Goal: Task Accomplishment & Management: Manage account settings

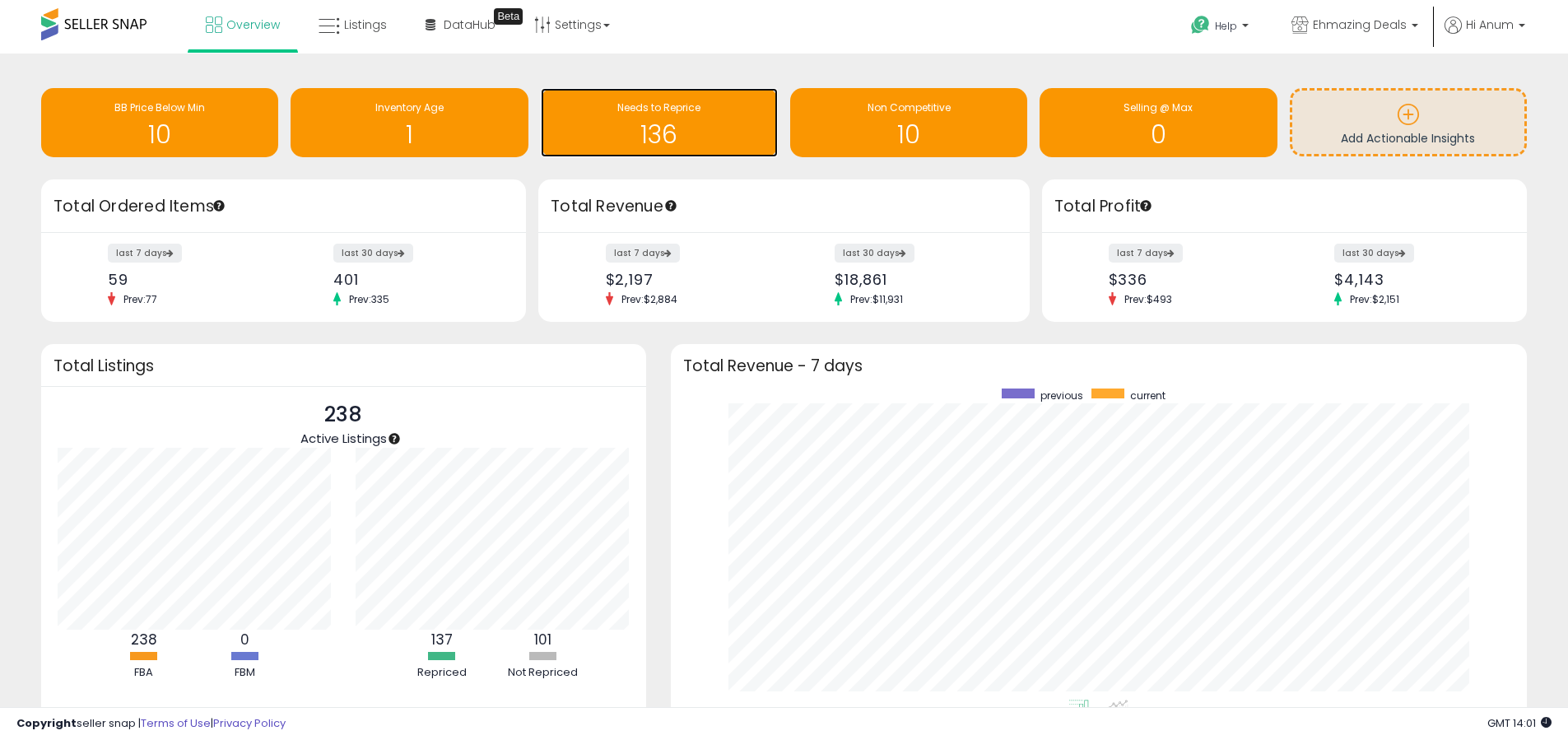
click at [591, 122] on h1 "136" at bounding box center [659, 134] width 221 height 27
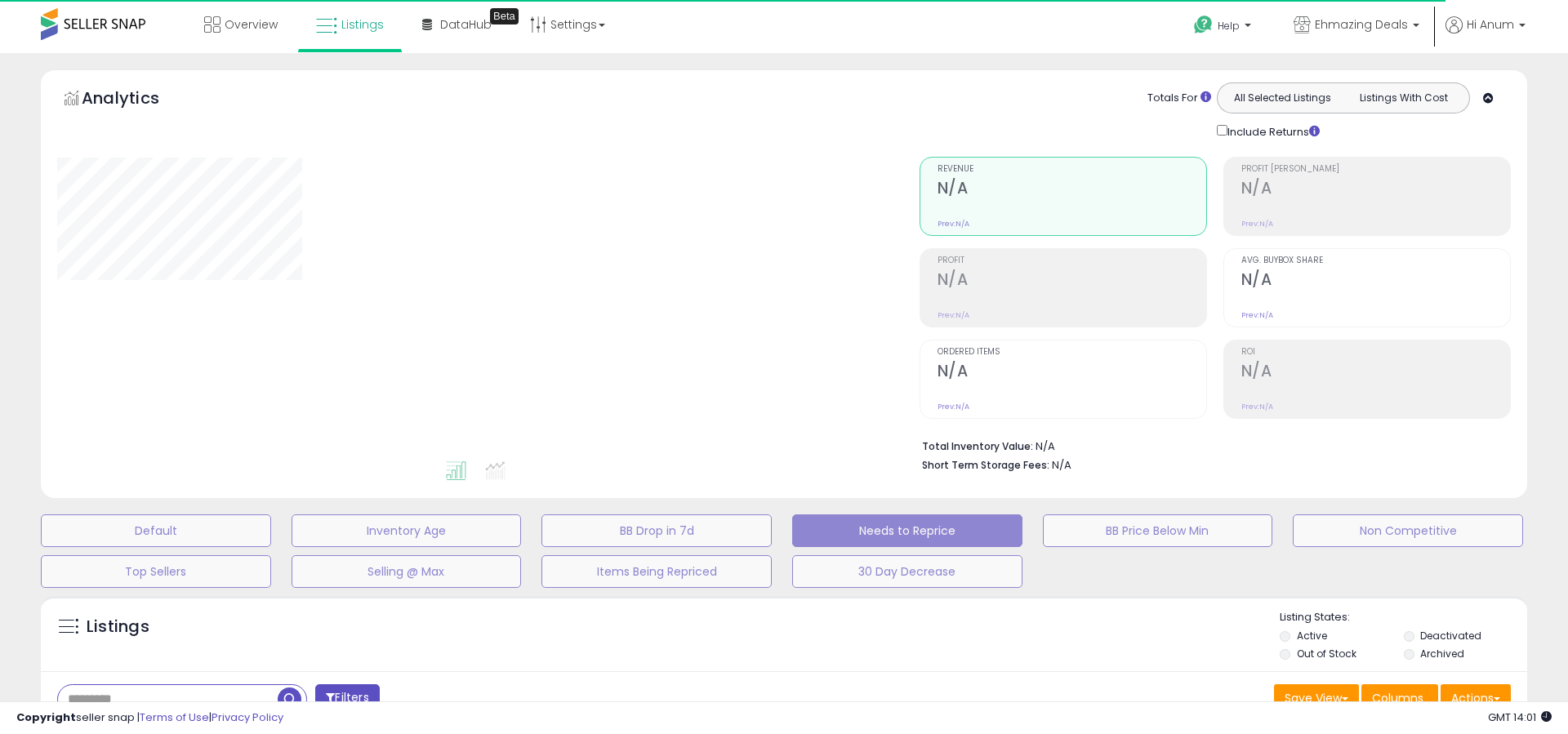
select select "**"
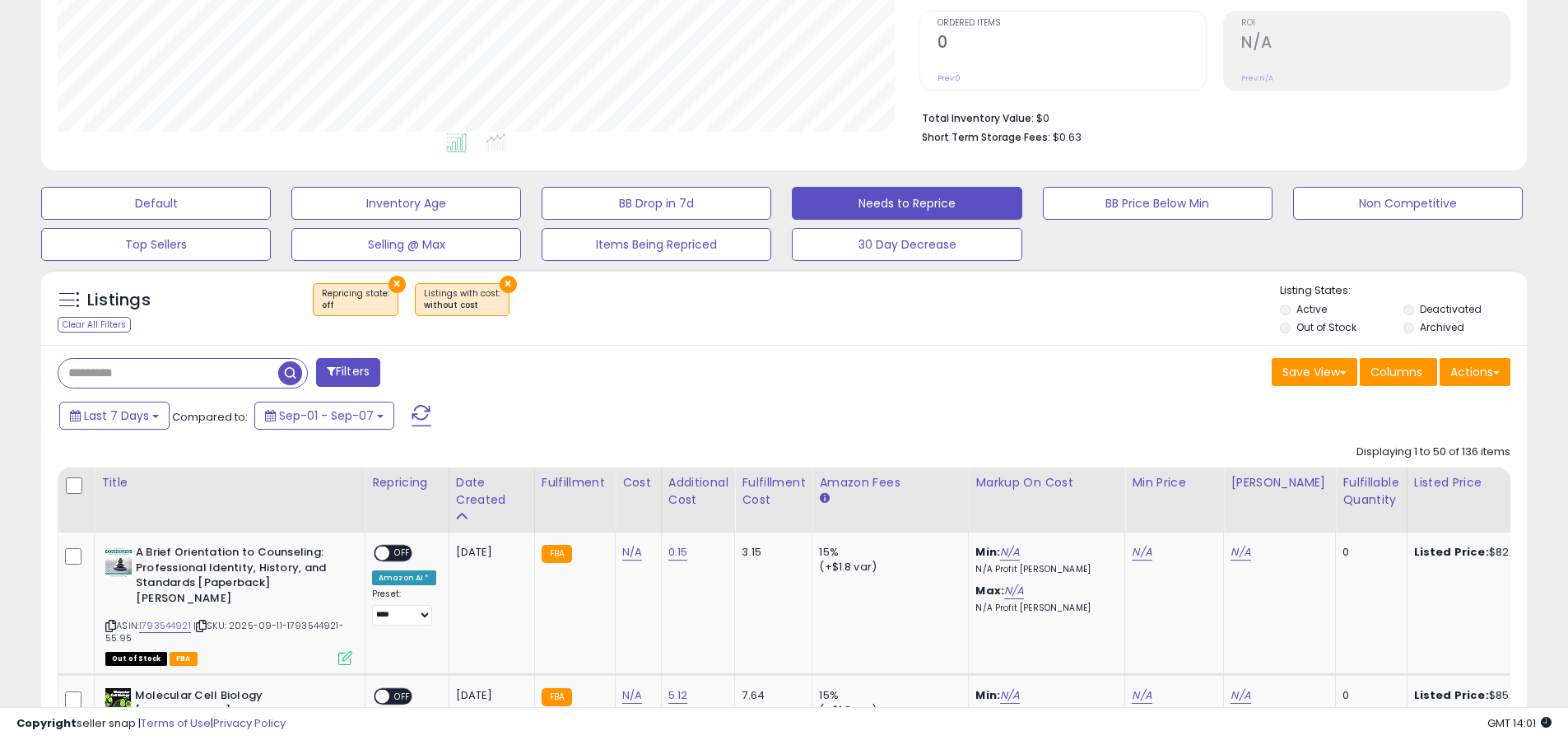
scroll to position [508, 0]
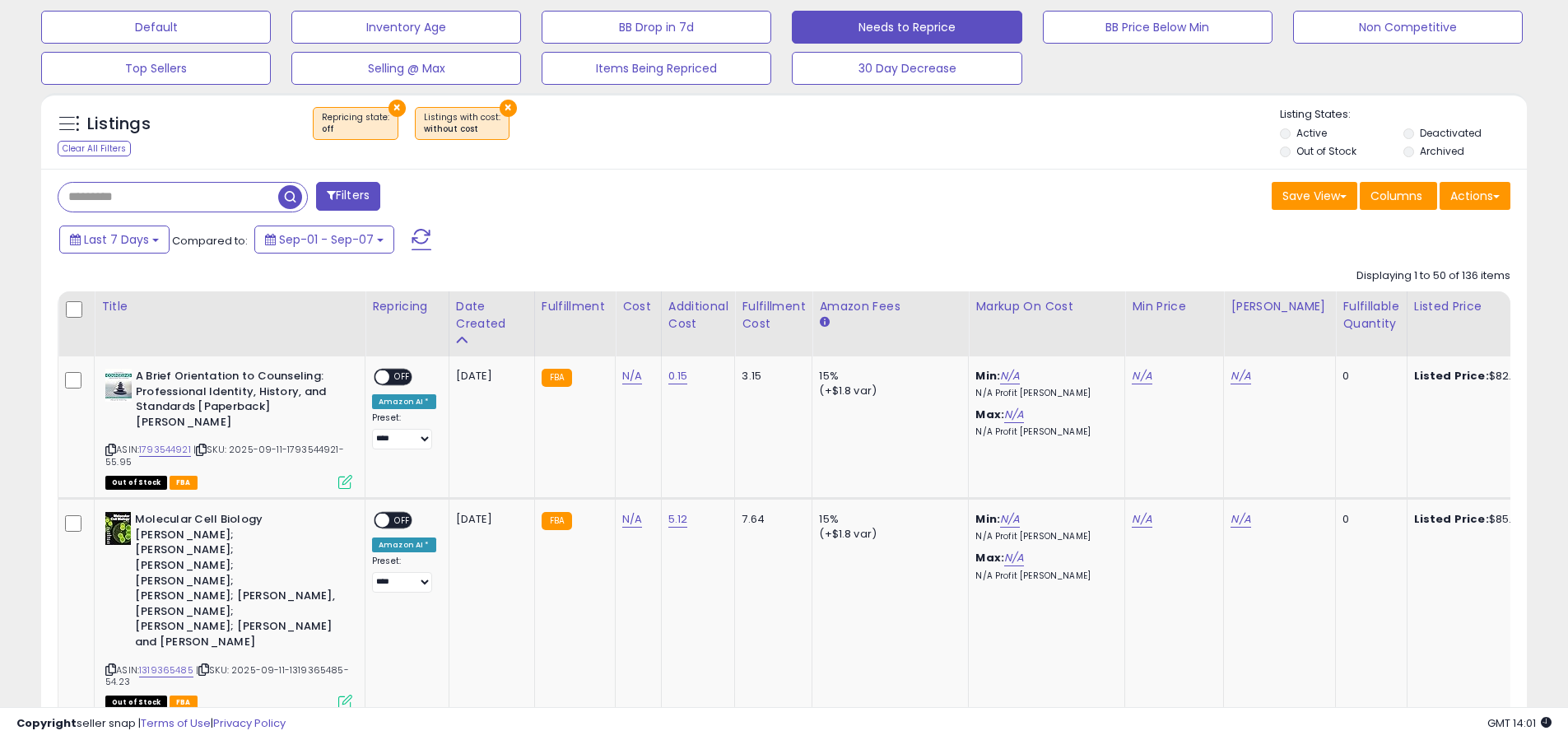
click at [1325, 155] on label "Out of Stock" at bounding box center [1327, 151] width 60 height 14
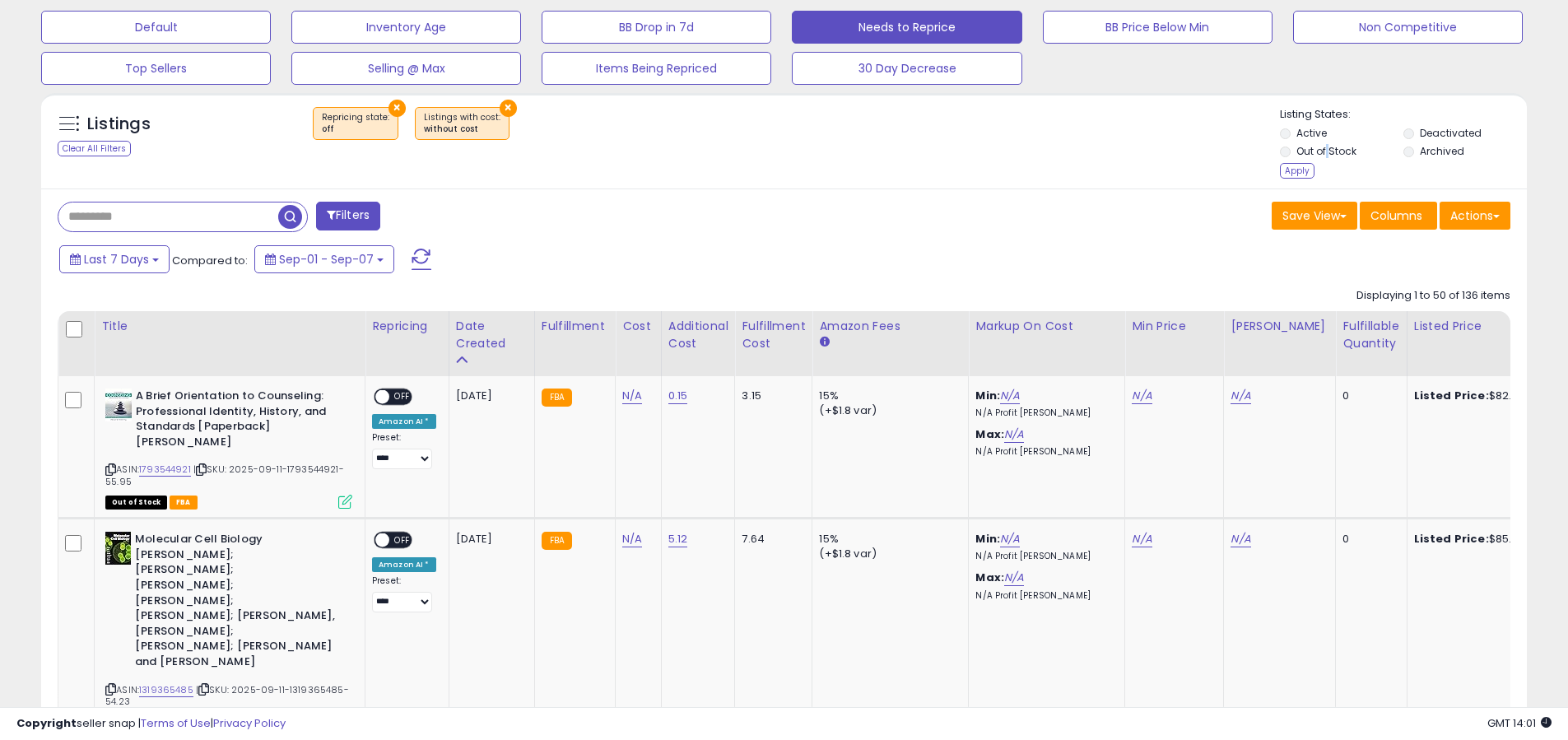
click at [1325, 155] on label "Out of Stock" at bounding box center [1327, 151] width 60 height 14
click at [1444, 127] on label "Deactivated" at bounding box center [1451, 132] width 62 height 14
click at [1425, 146] on label "Archived" at bounding box center [1442, 151] width 45 height 14
click at [1315, 154] on label "Out of Stock" at bounding box center [1327, 151] width 60 height 14
click at [1301, 169] on div "Apply" at bounding box center [1298, 170] width 35 height 16
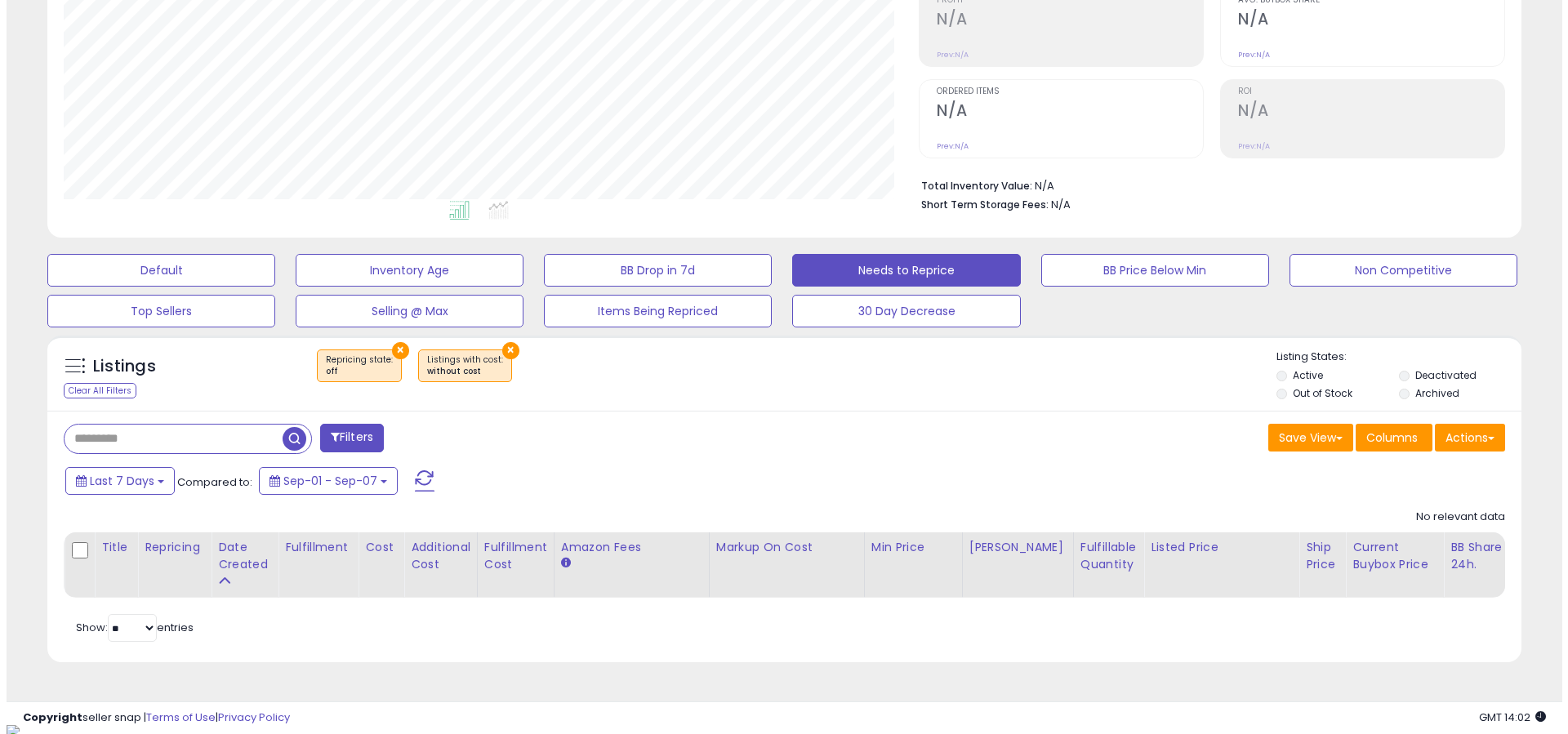
scroll to position [262, 0]
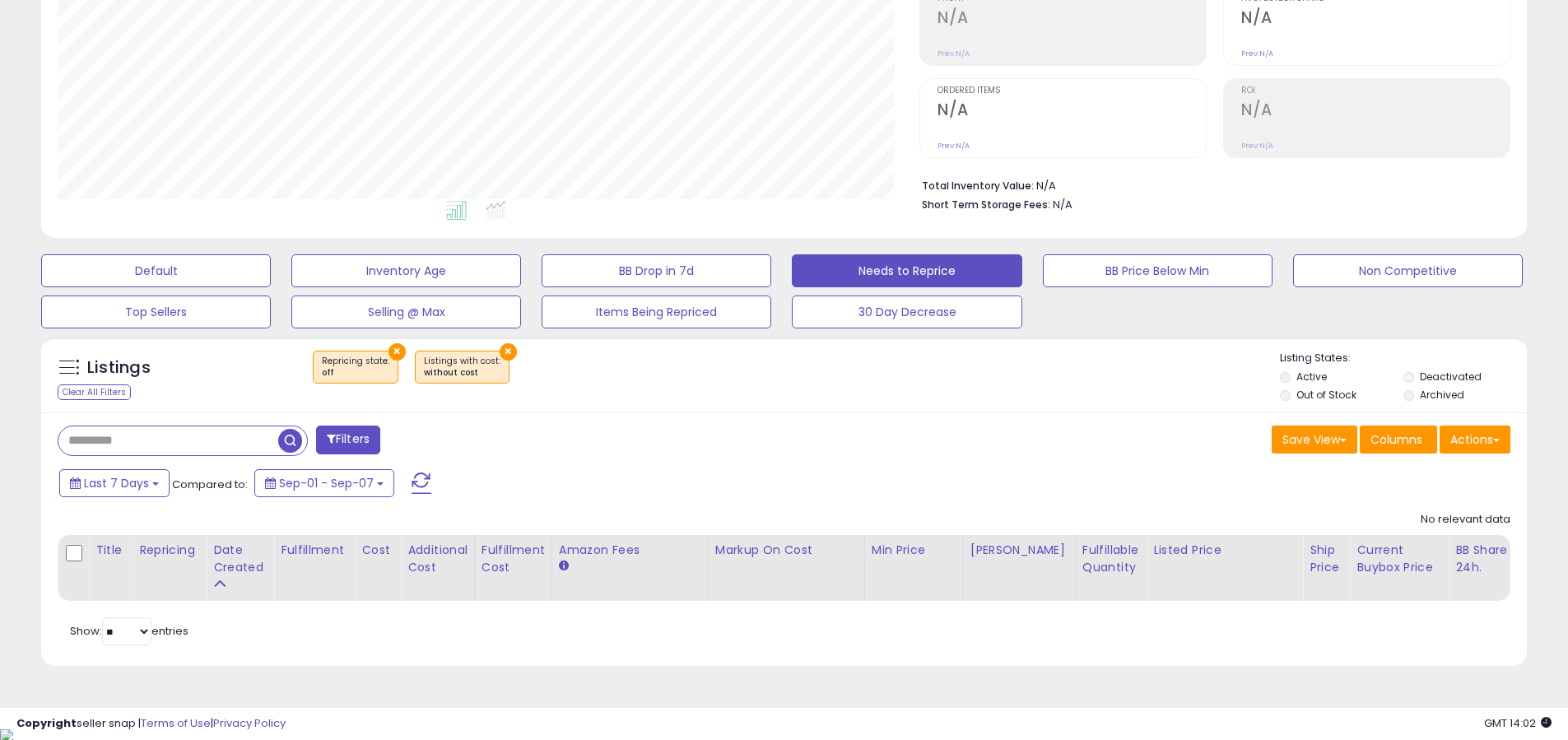
click at [1428, 385] on li "Deactivated" at bounding box center [1464, 379] width 121 height 18
click at [1415, 368] on div "Listing States: Active Deactivated Out of Stock Archived" at bounding box center [1404, 378] width 247 height 56
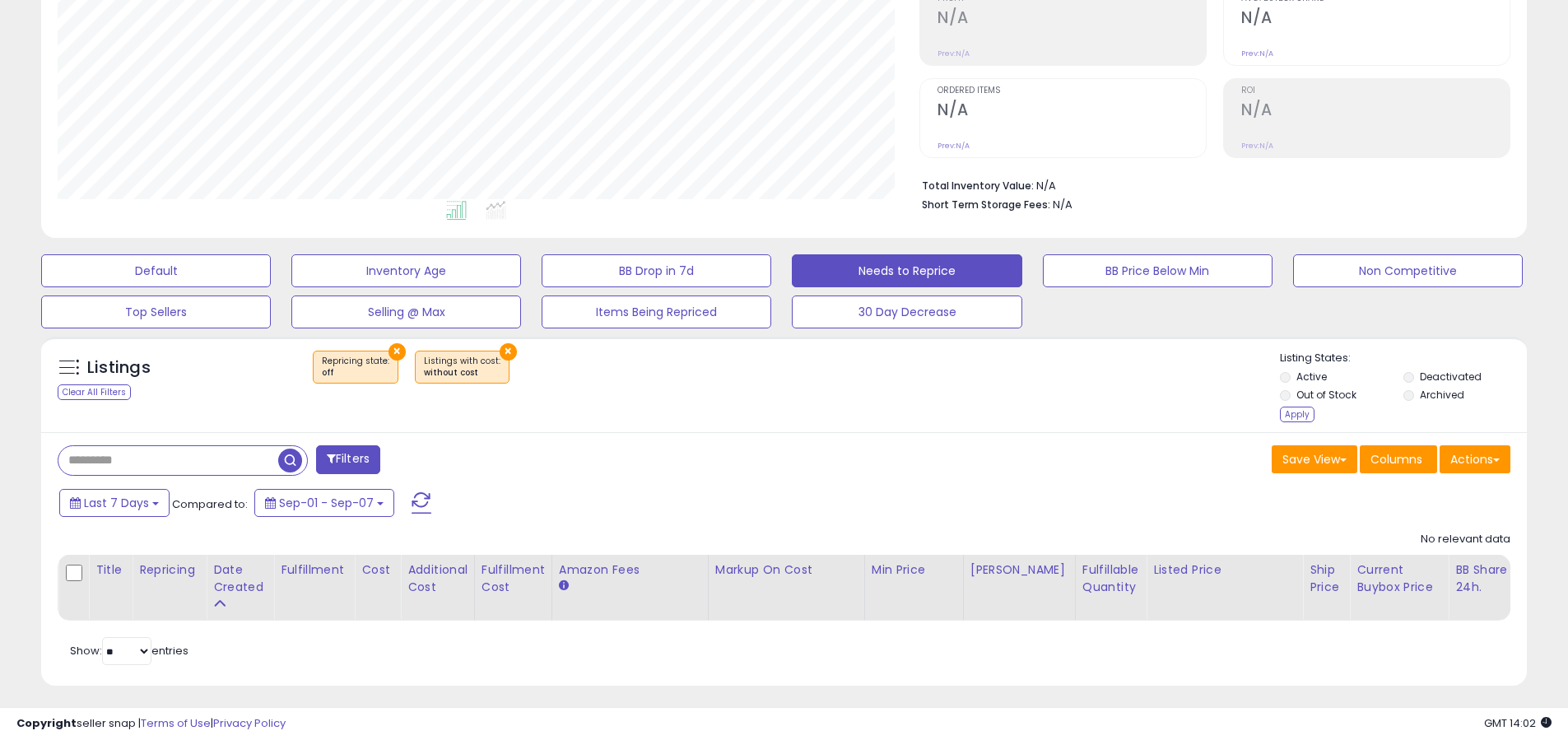
click at [1316, 372] on label "Active" at bounding box center [1311, 376] width 30 height 14
click at [1298, 407] on div "Apply" at bounding box center [1298, 414] width 35 height 16
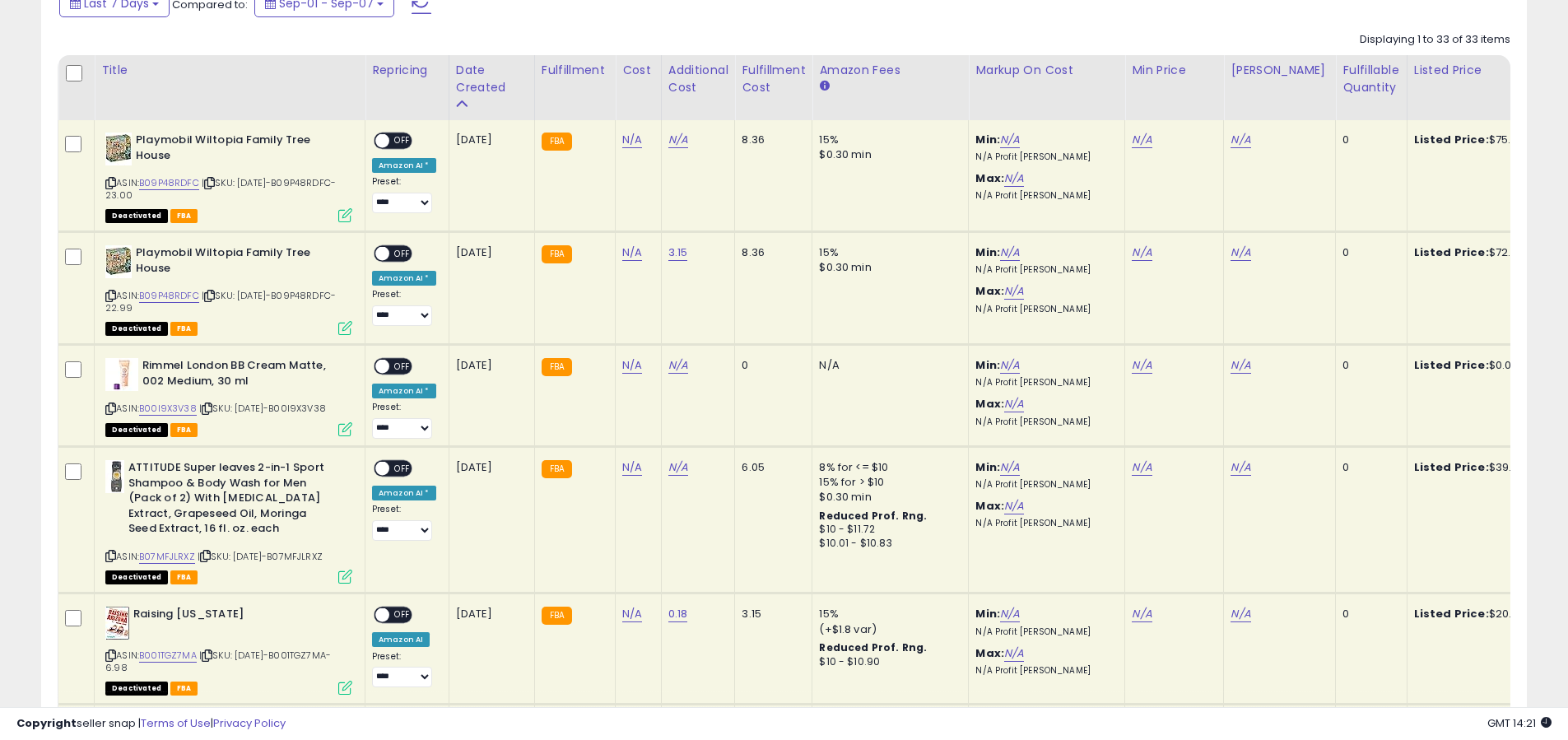
scroll to position [0, 0]
